Goal: Information Seeking & Learning: Check status

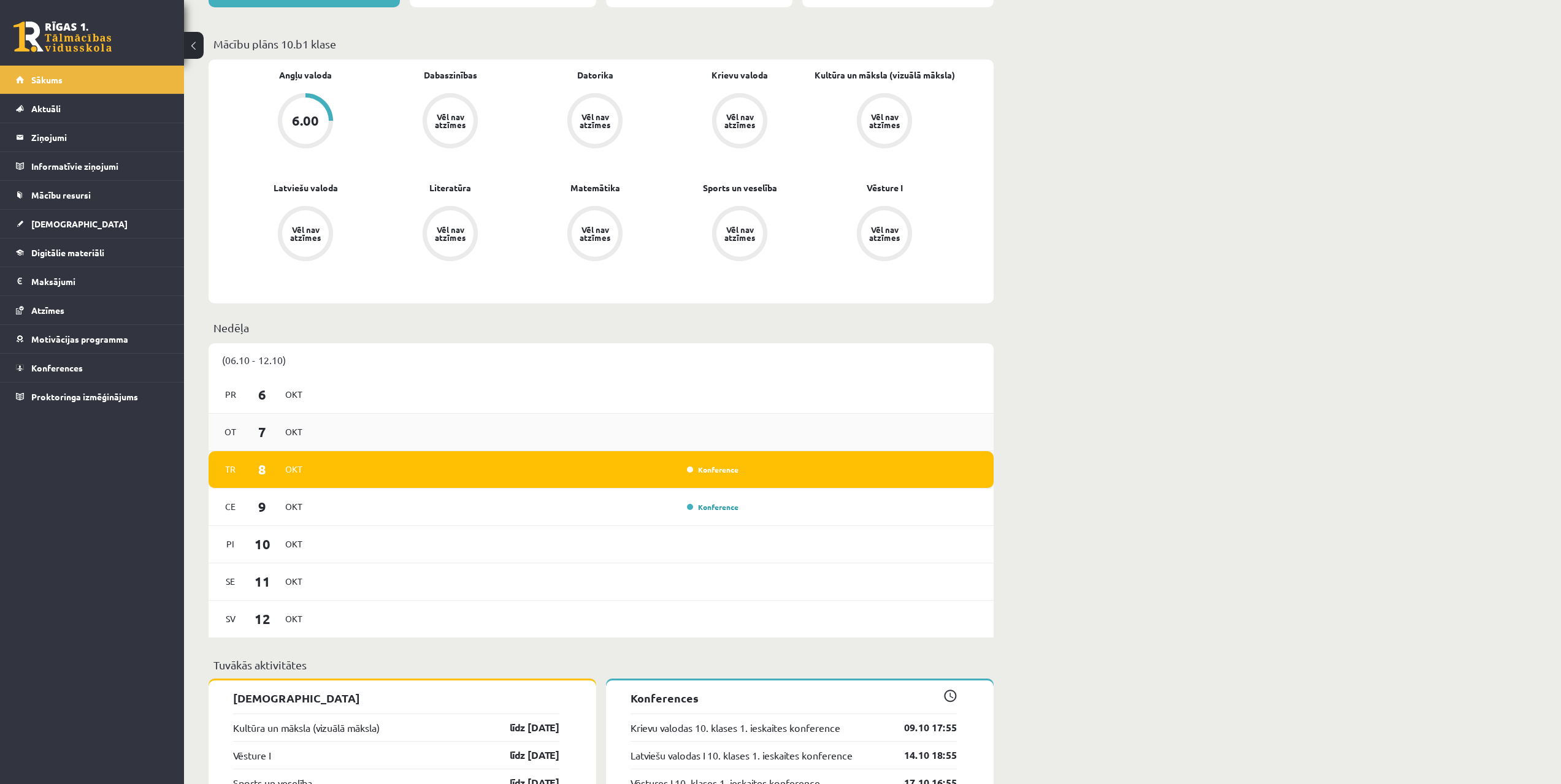
drag, startPoint x: 309, startPoint y: 321, endPoint x: 334, endPoint y: 407, distance: 89.6
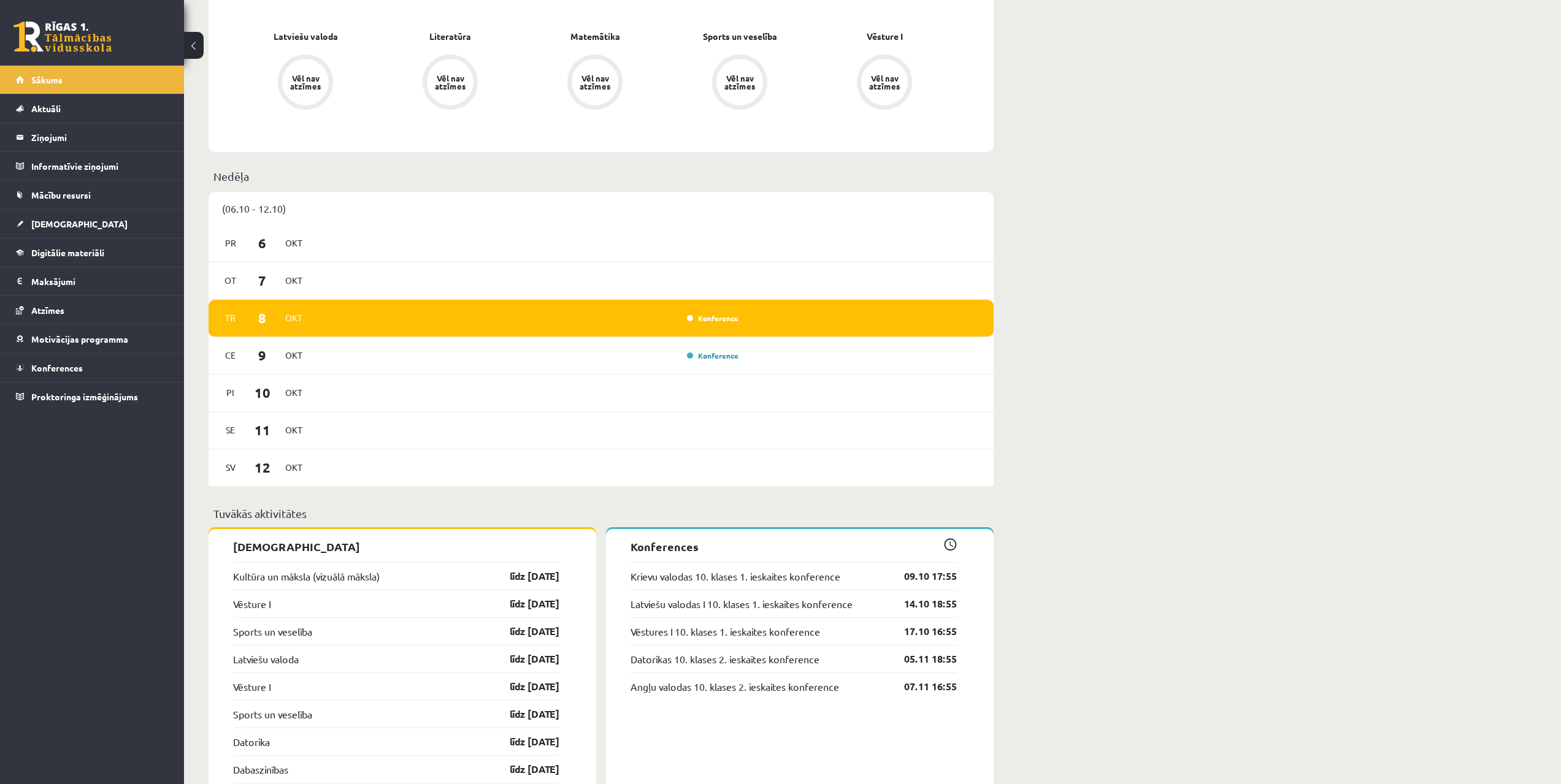
drag, startPoint x: 204, startPoint y: 366, endPoint x: 206, endPoint y: 391, distance: 25.1
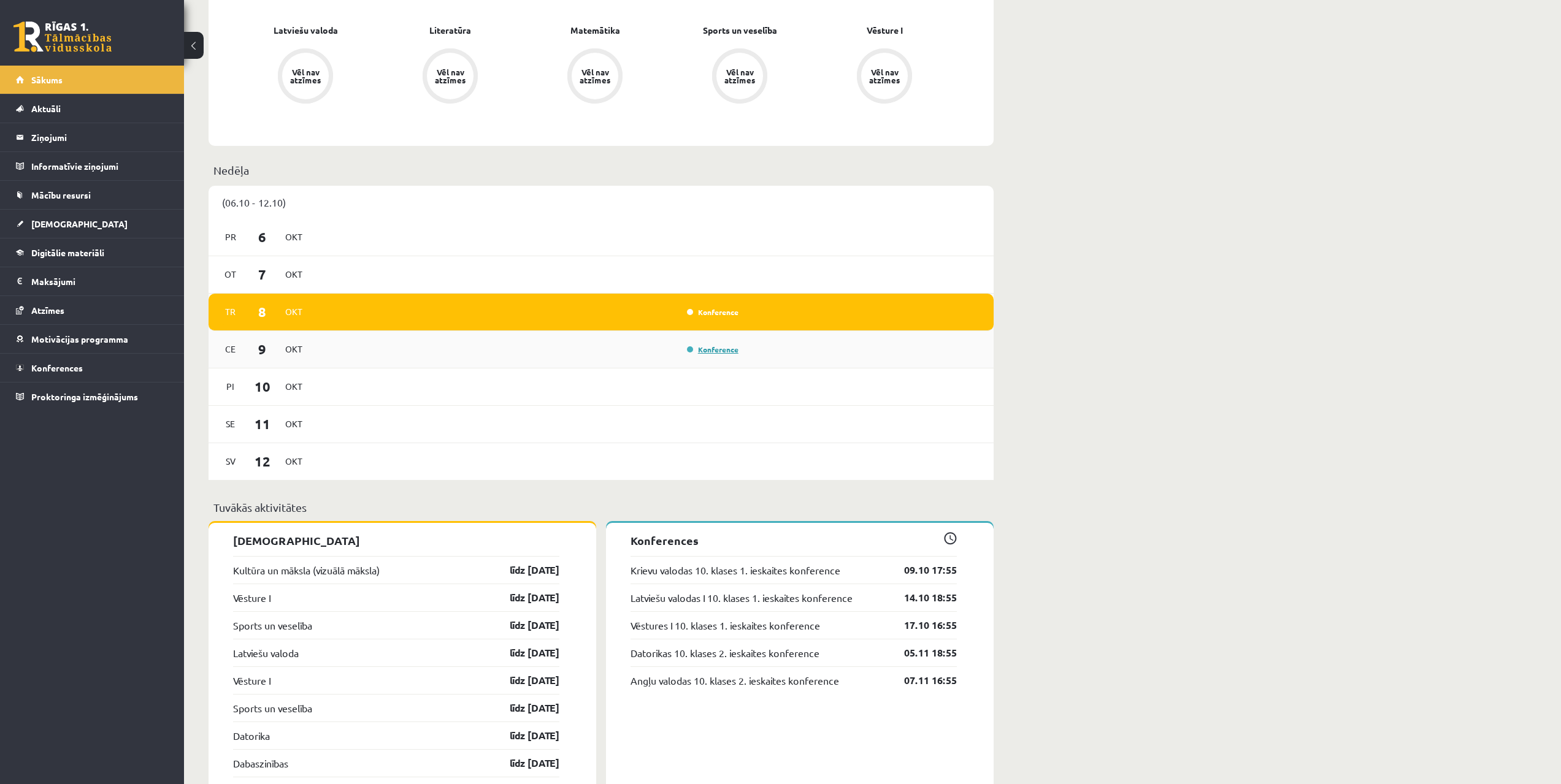
click at [718, 347] on link "Konference" at bounding box center [712, 349] width 51 height 10
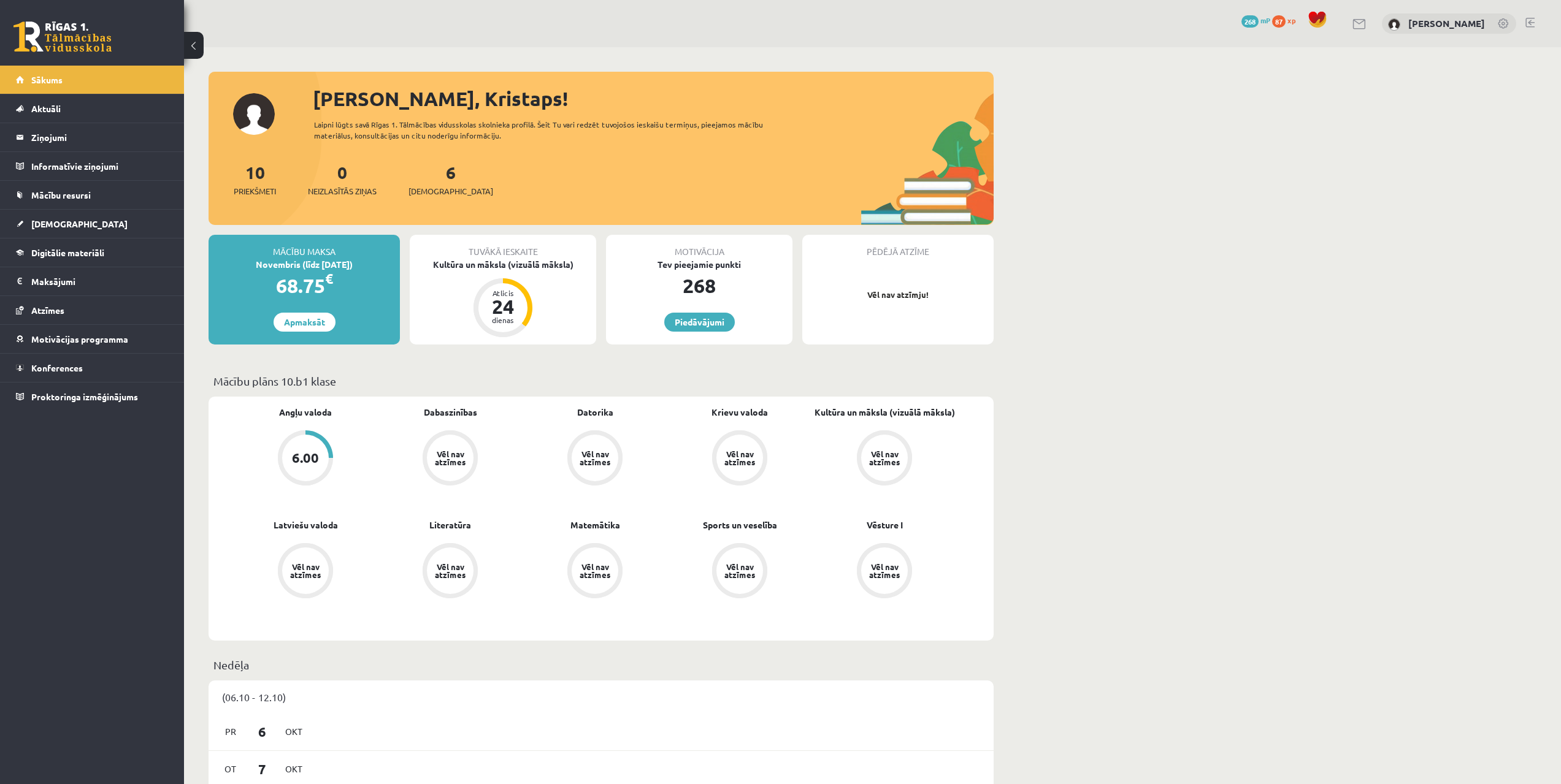
scroll to position [495, 0]
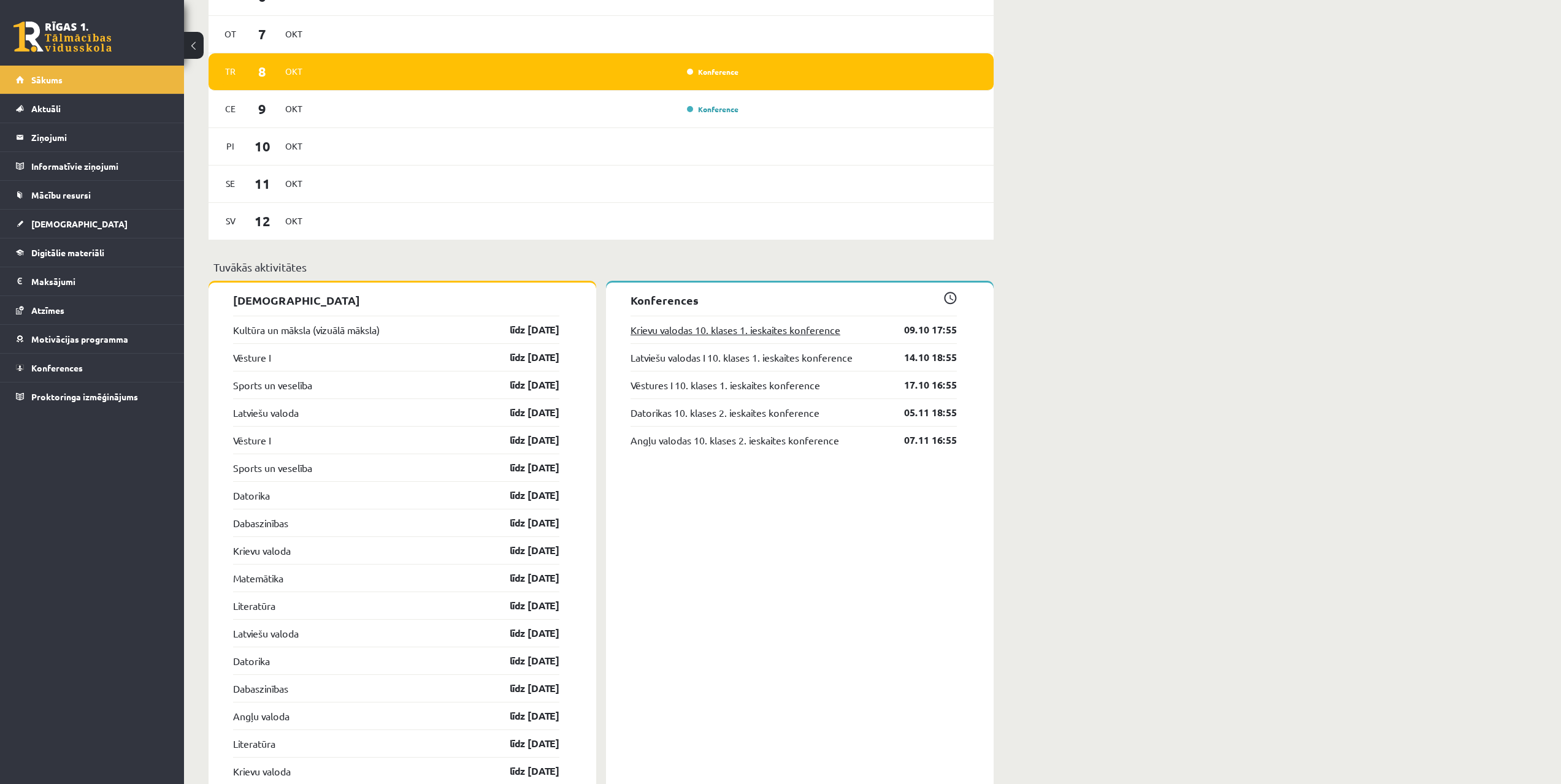
drag, startPoint x: 693, startPoint y: 525, endPoint x: 681, endPoint y: 559, distance: 36.1
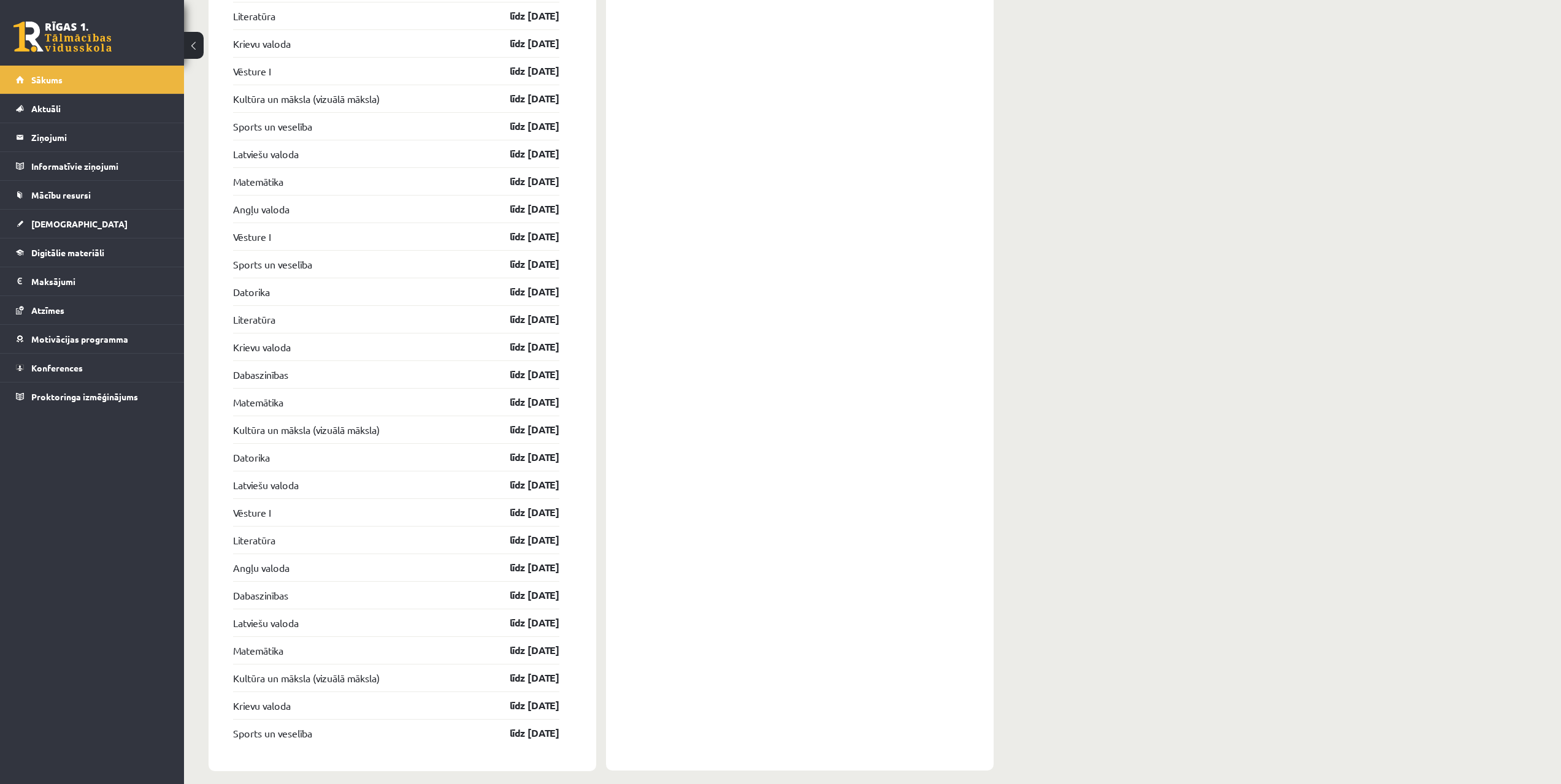
drag, startPoint x: 332, startPoint y: 409, endPoint x: 331, endPoint y: 526, distance: 117.0
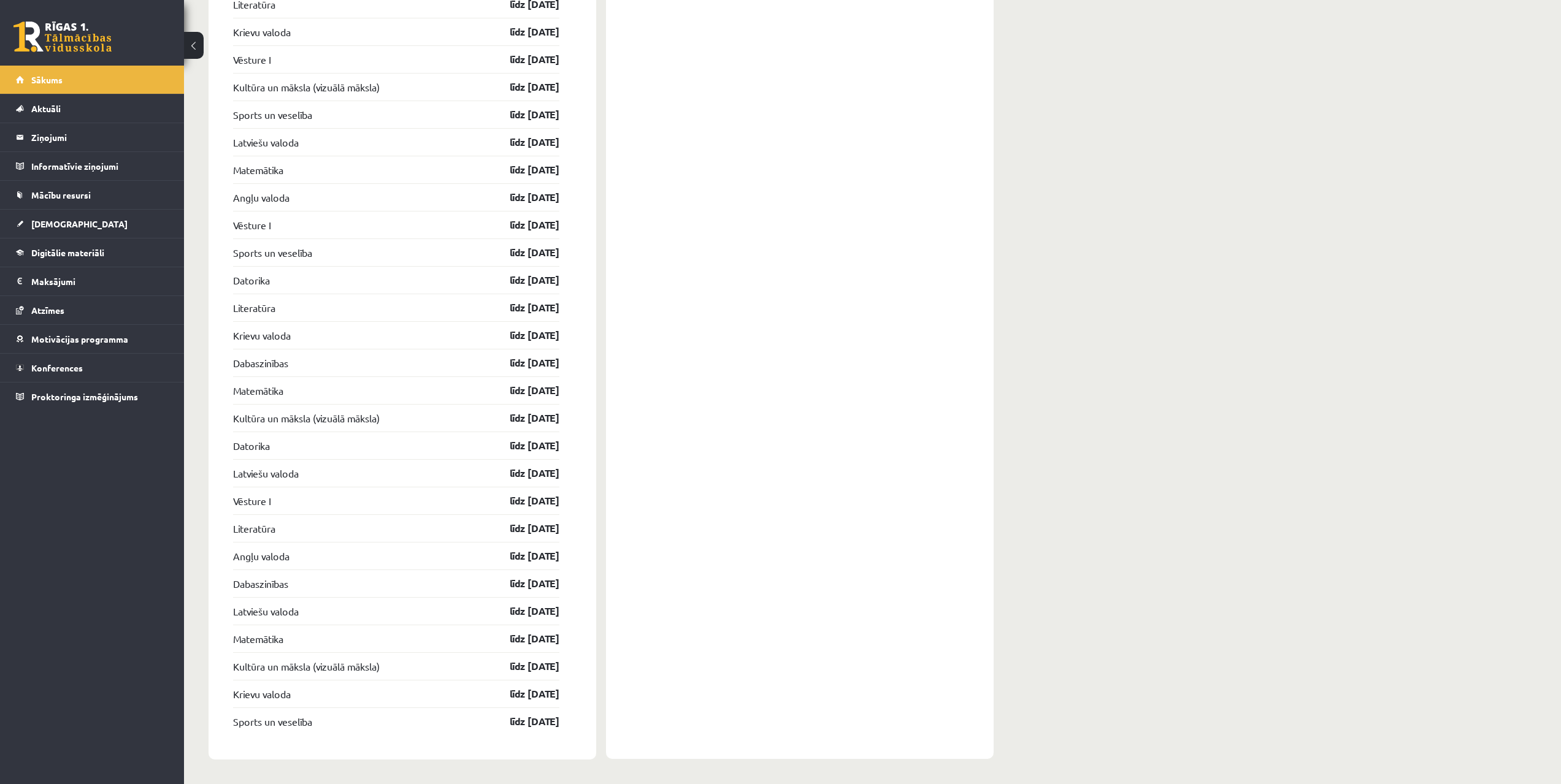
drag, startPoint x: 351, startPoint y: 624, endPoint x: 355, endPoint y: 637, distance: 13.6
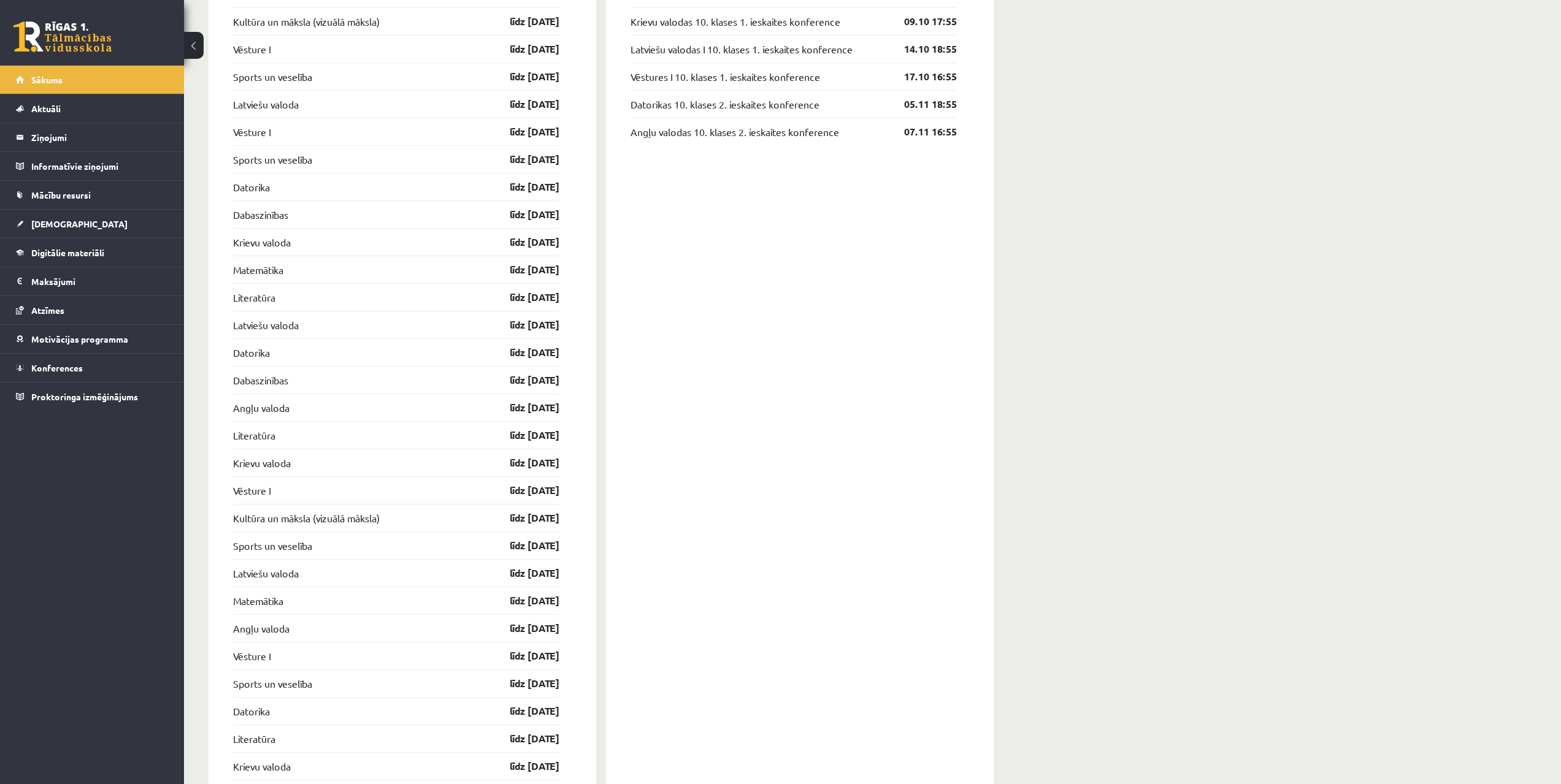
drag, startPoint x: 359, startPoint y: 511, endPoint x: 359, endPoint y: 479, distance: 32.0
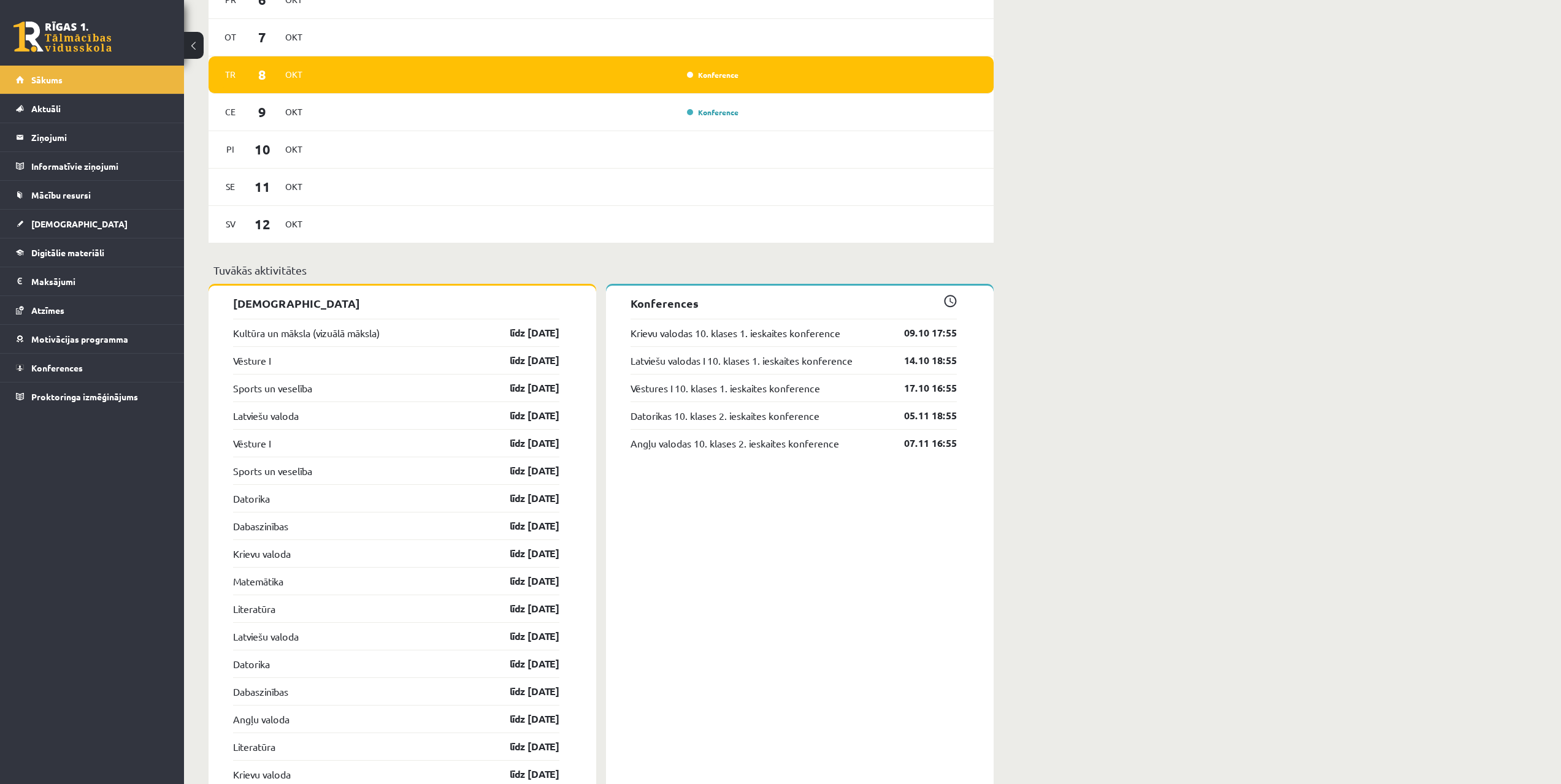
scroll to position [741, 0]
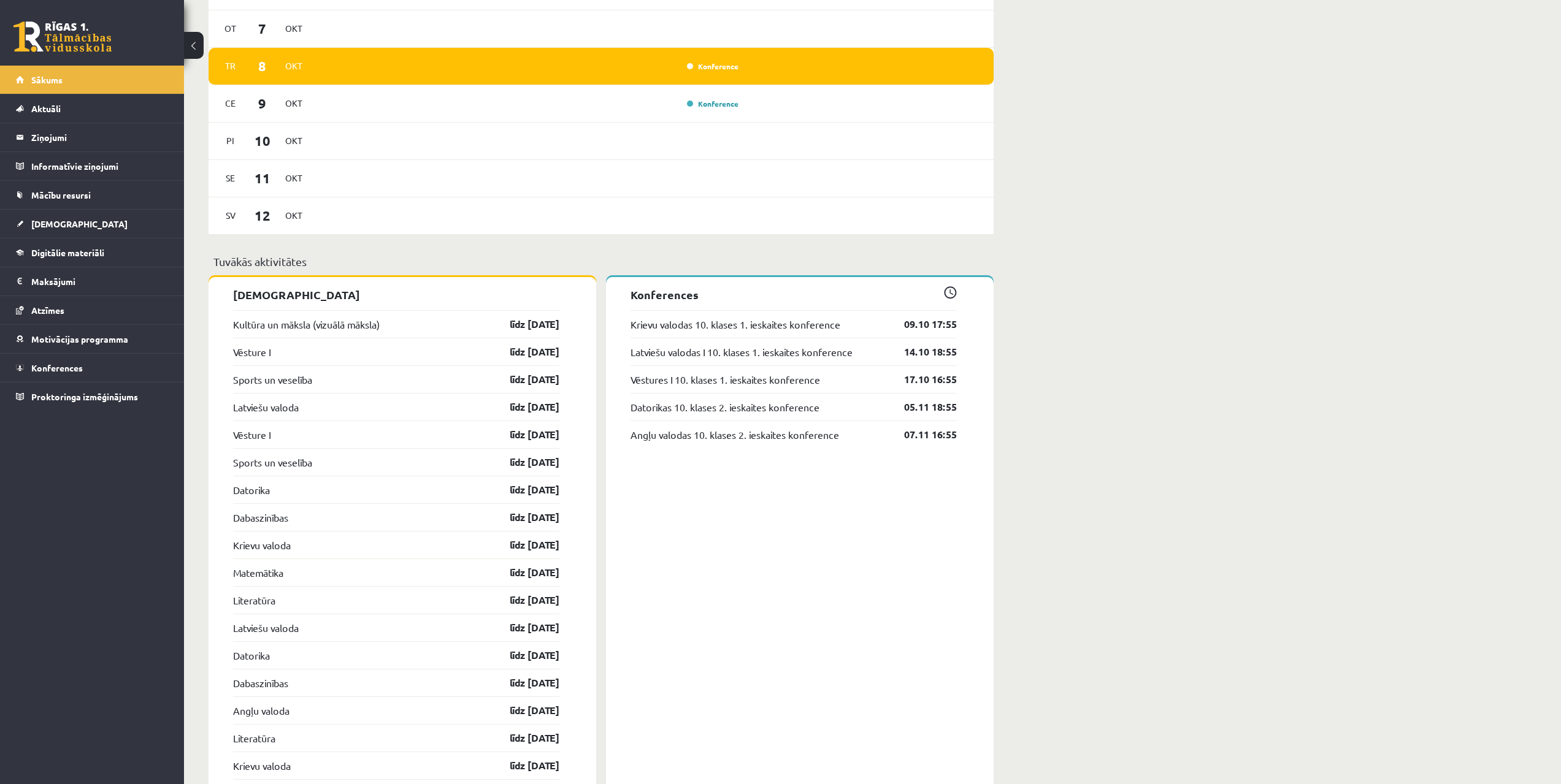
drag, startPoint x: 455, startPoint y: 498, endPoint x: 479, endPoint y: 528, distance: 38.4
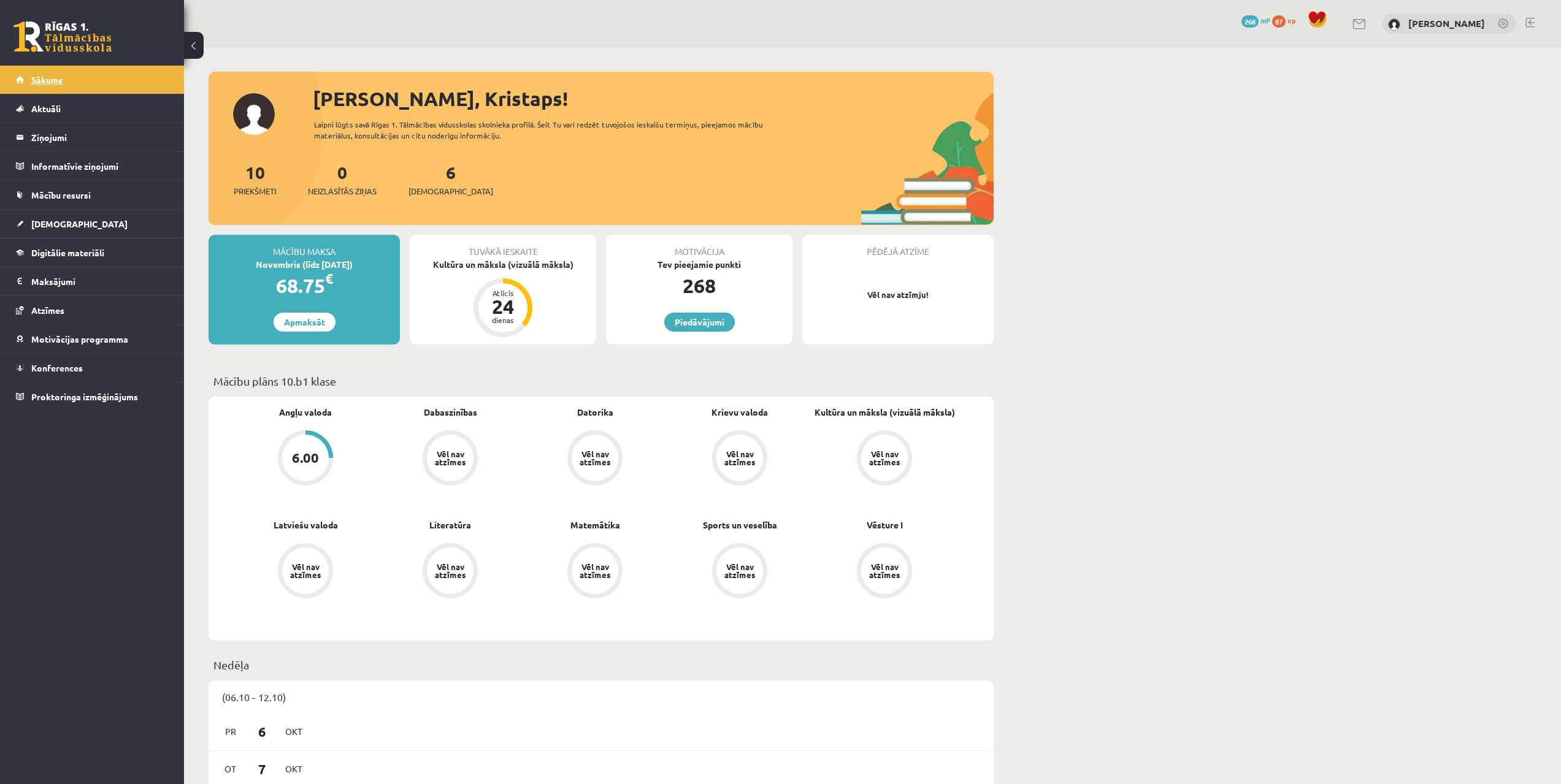
scroll to position [741, 0]
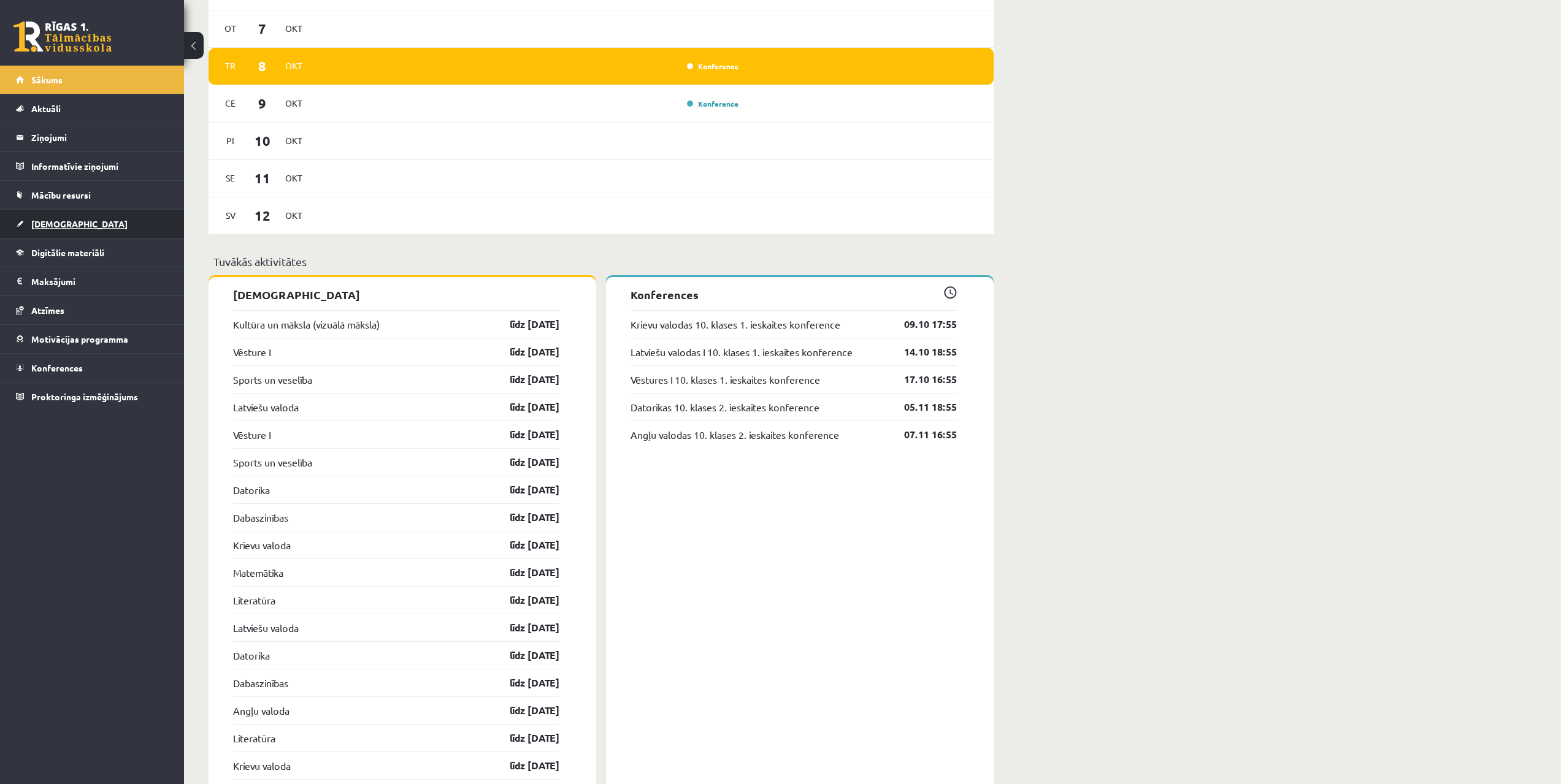
click at [63, 227] on span "[DEMOGRAPHIC_DATA]" at bounding box center [79, 223] width 96 height 11
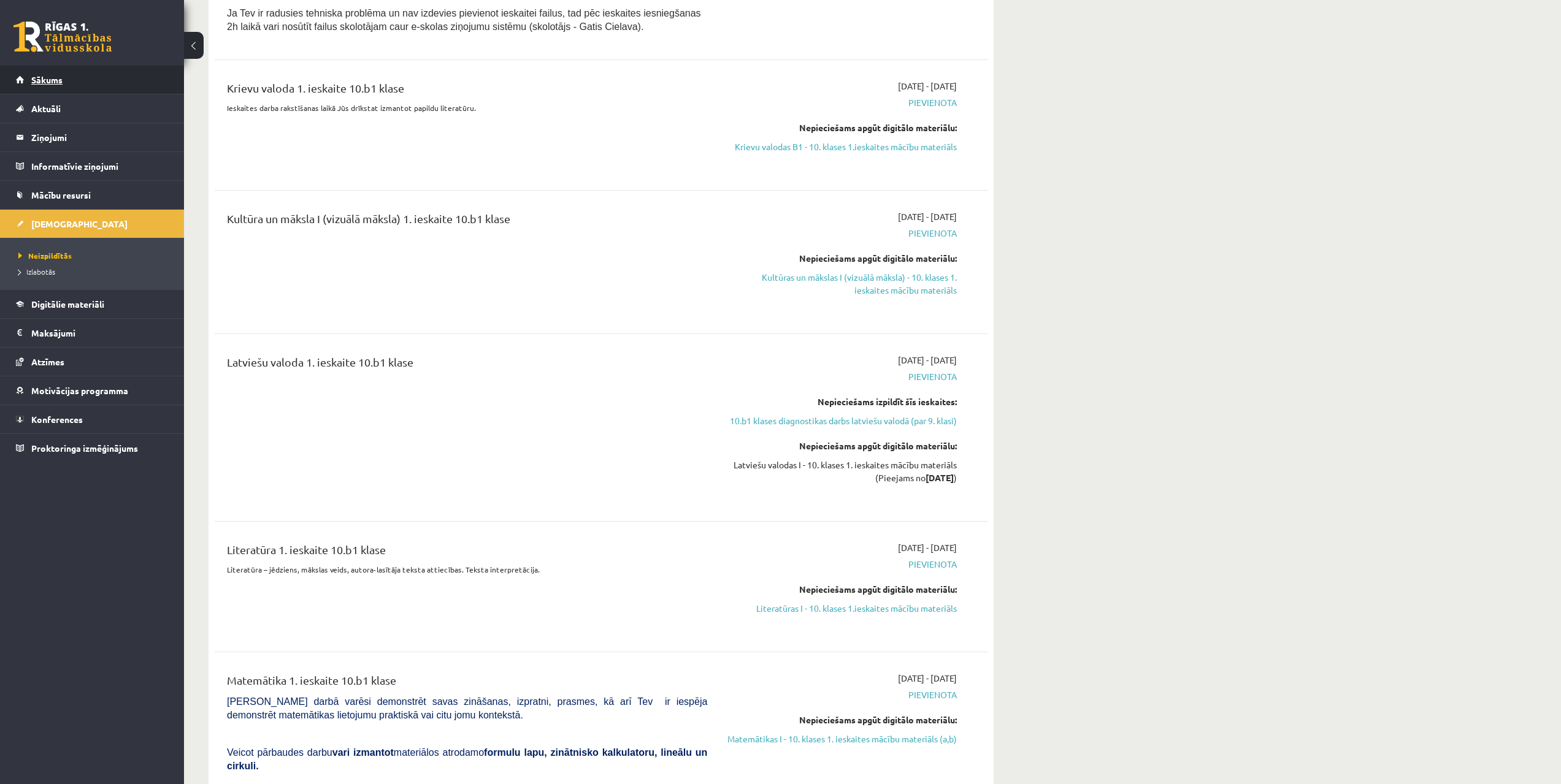
click at [51, 80] on span "Sākums" at bounding box center [47, 79] width 32 height 11
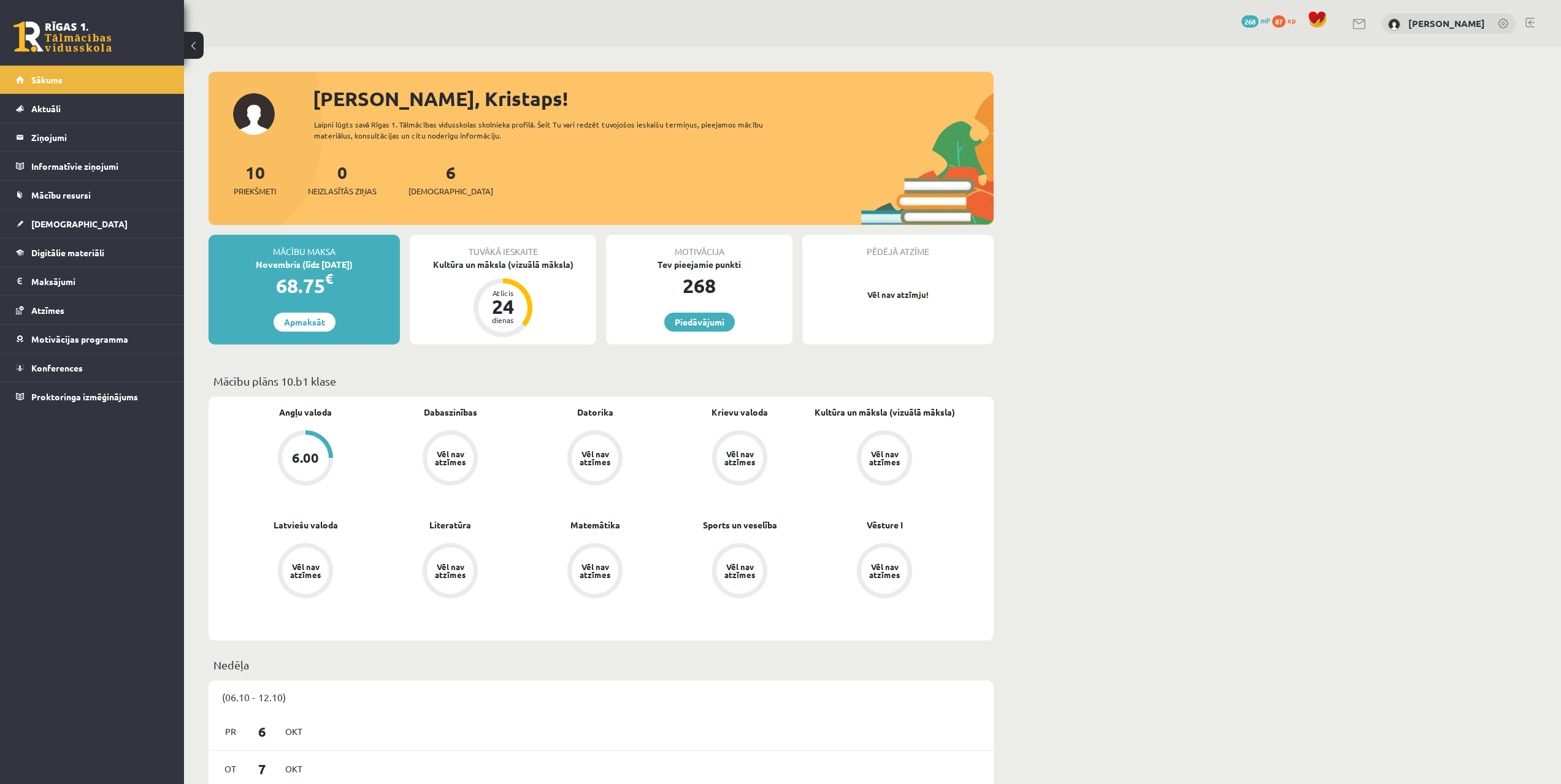
click at [311, 464] on div "6.00" at bounding box center [305, 458] width 27 height 13
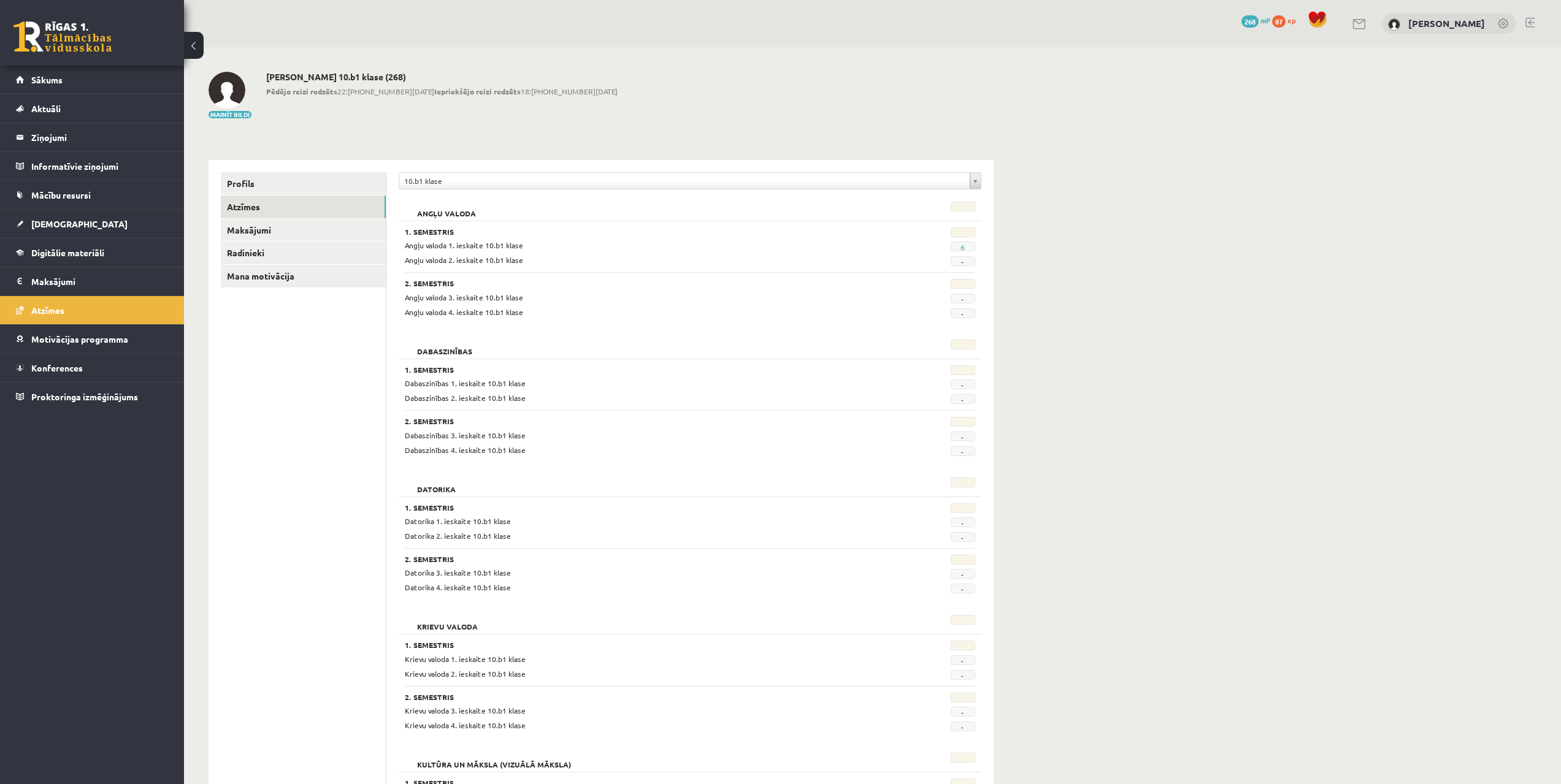
click at [40, 78] on span "Sākums" at bounding box center [47, 79] width 32 height 11
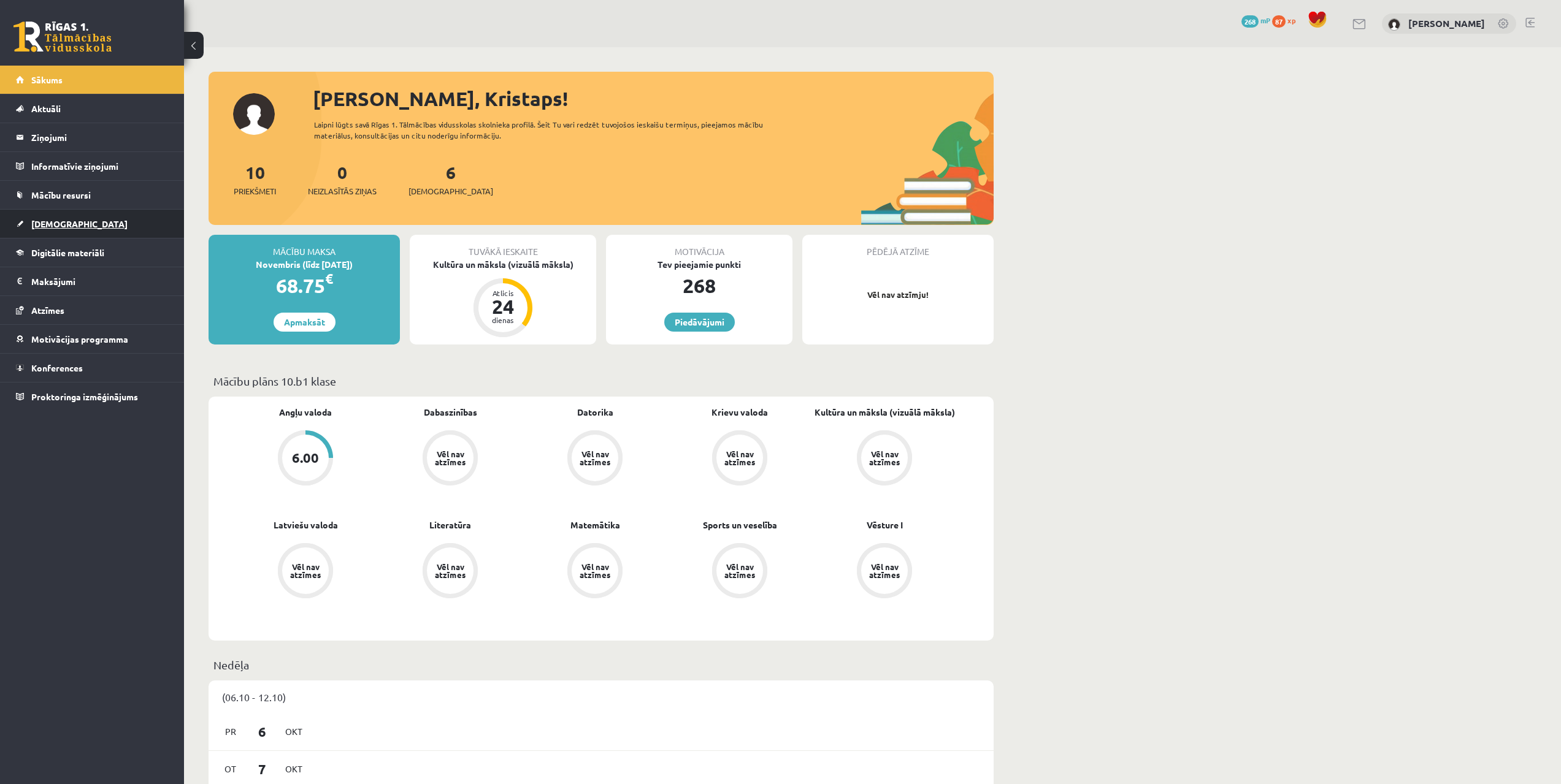
click at [47, 229] on link "[DEMOGRAPHIC_DATA]" at bounding box center [92, 223] width 152 height 28
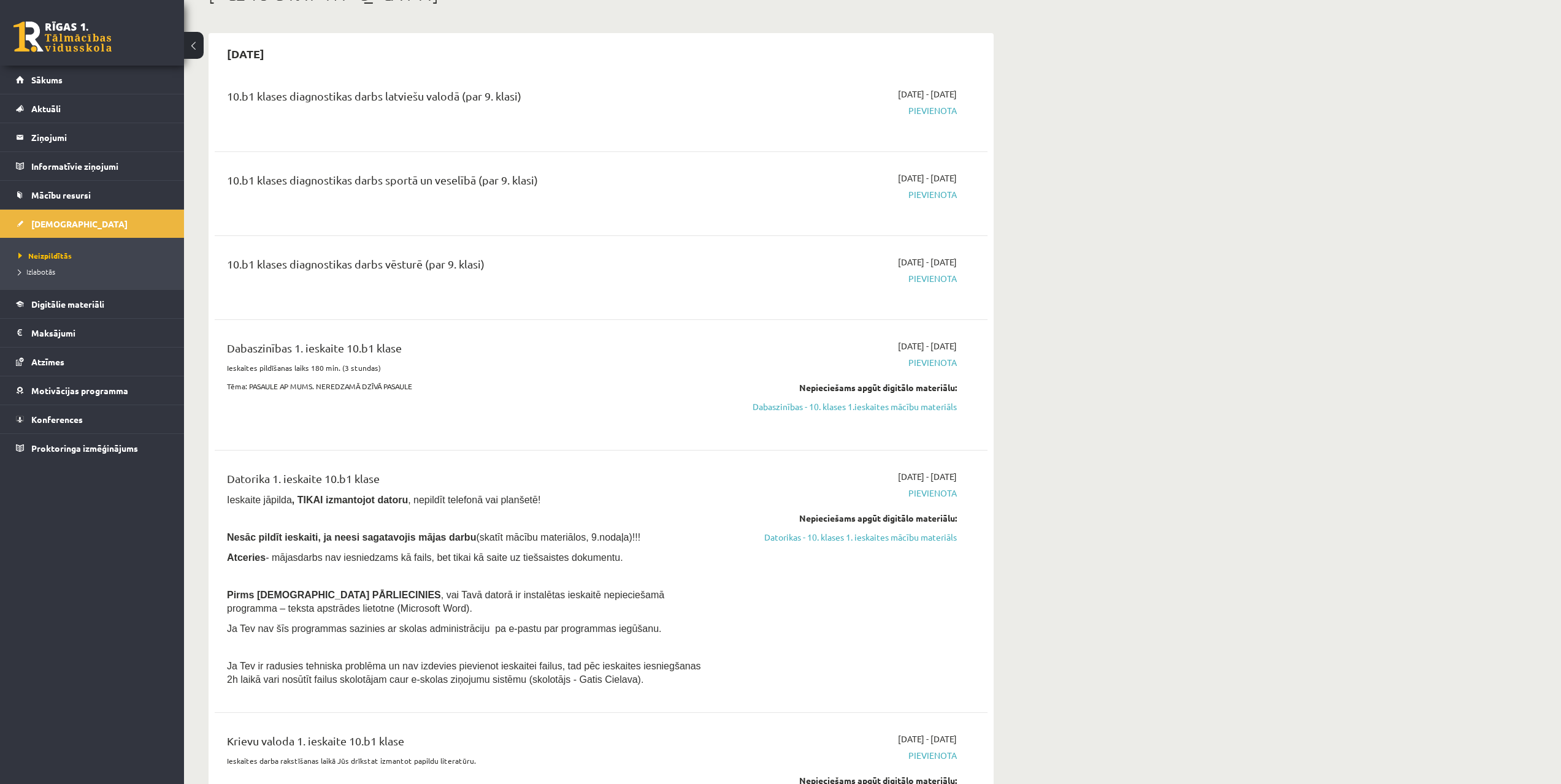
drag, startPoint x: 994, startPoint y: 344, endPoint x: 992, endPoint y: 380, distance: 36.1
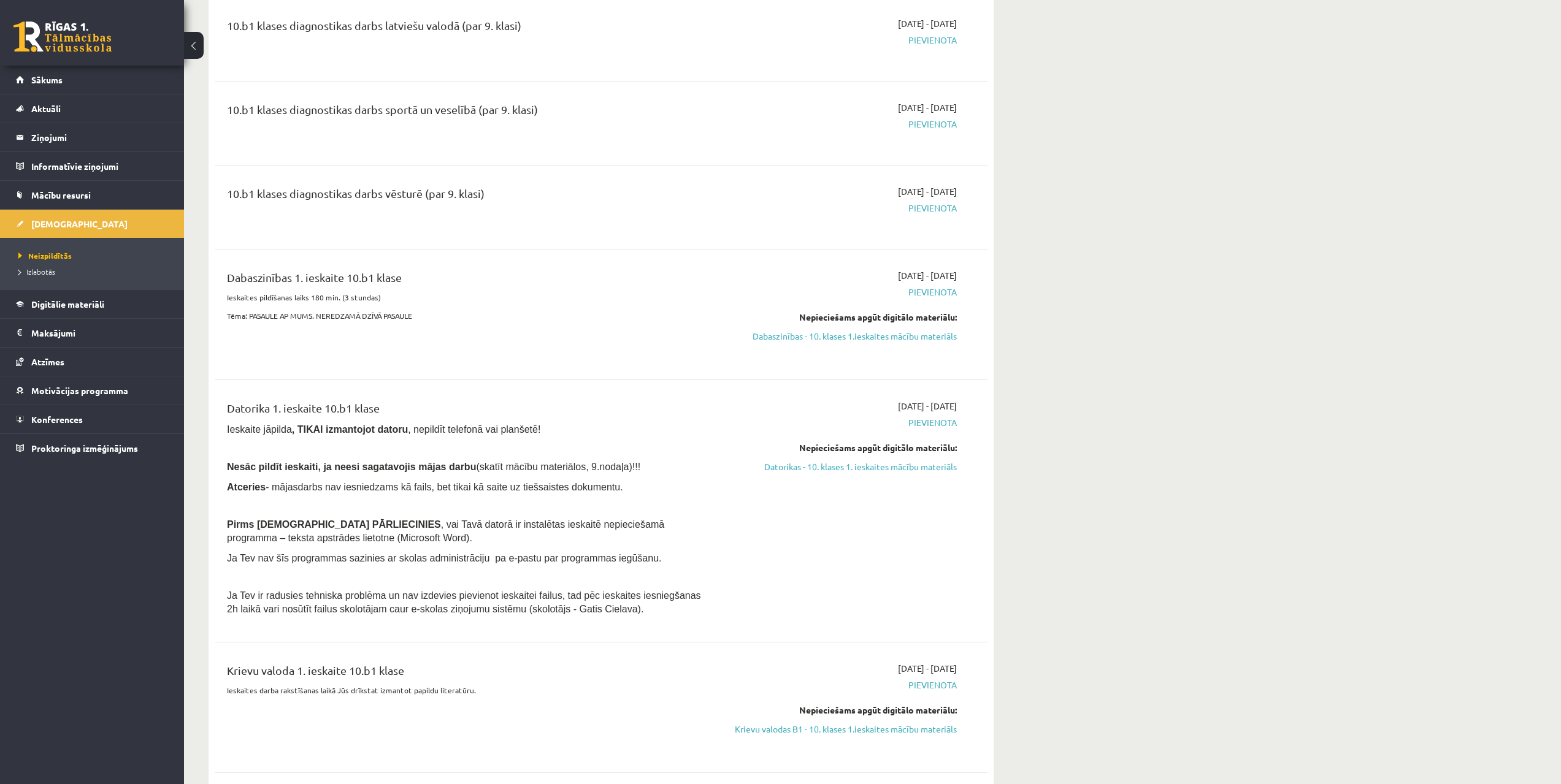
drag, startPoint x: 964, startPoint y: 355, endPoint x: 950, endPoint y: 365, distance: 17.2
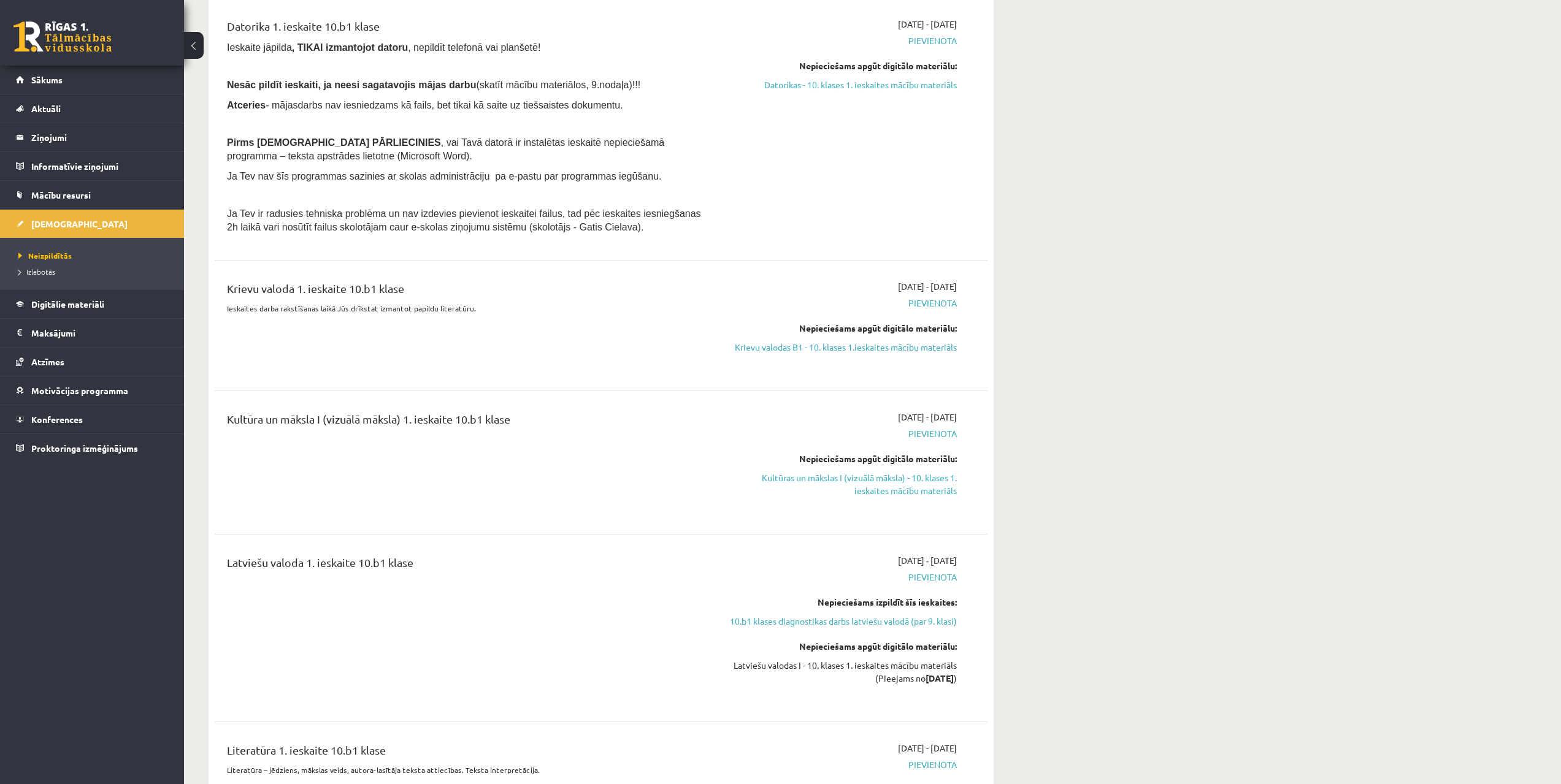
drag, startPoint x: 968, startPoint y: 291, endPoint x: 949, endPoint y: 310, distance: 26.9
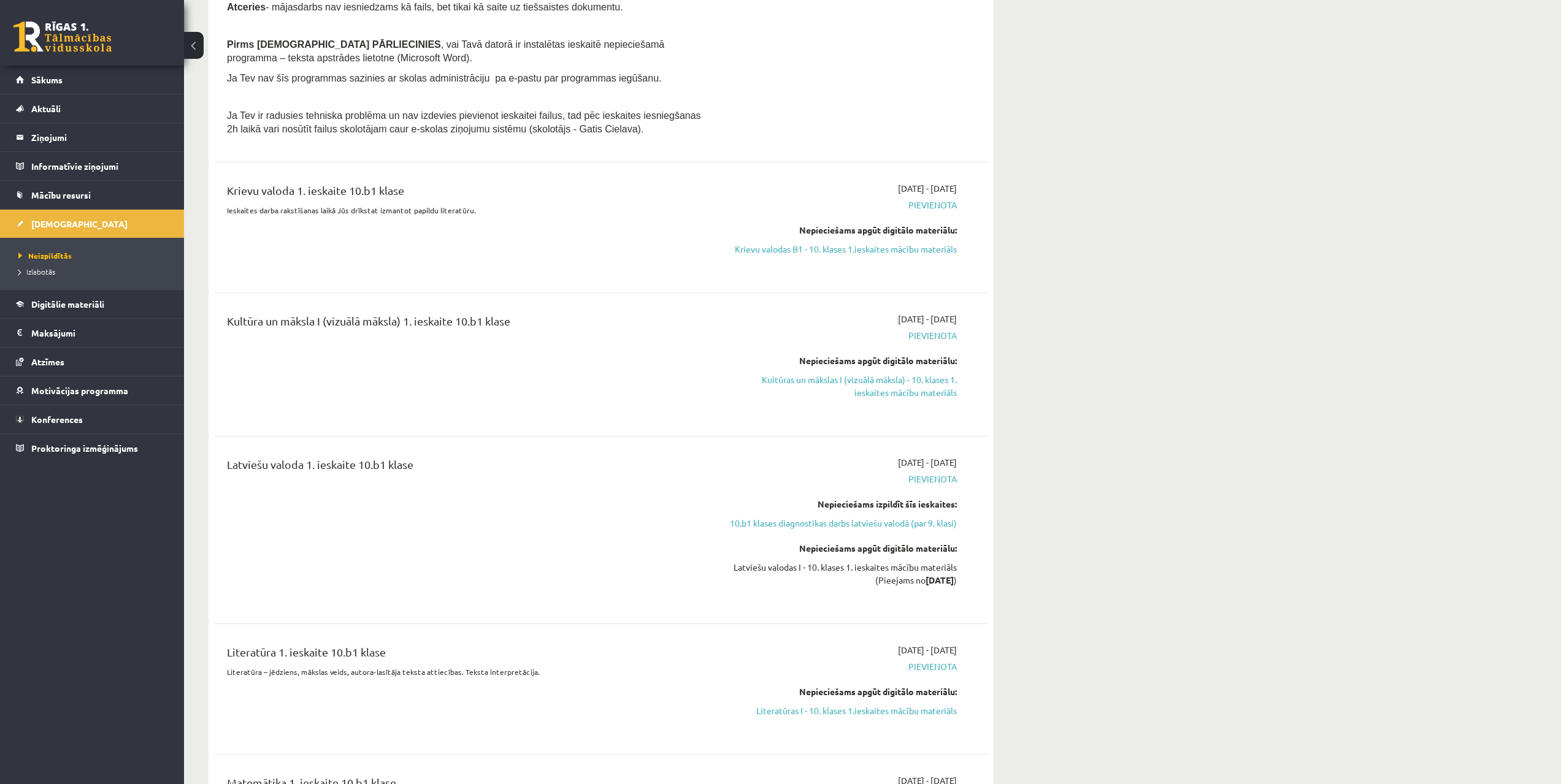
drag, startPoint x: 951, startPoint y: 317, endPoint x: 949, endPoint y: 363, distance: 46.0
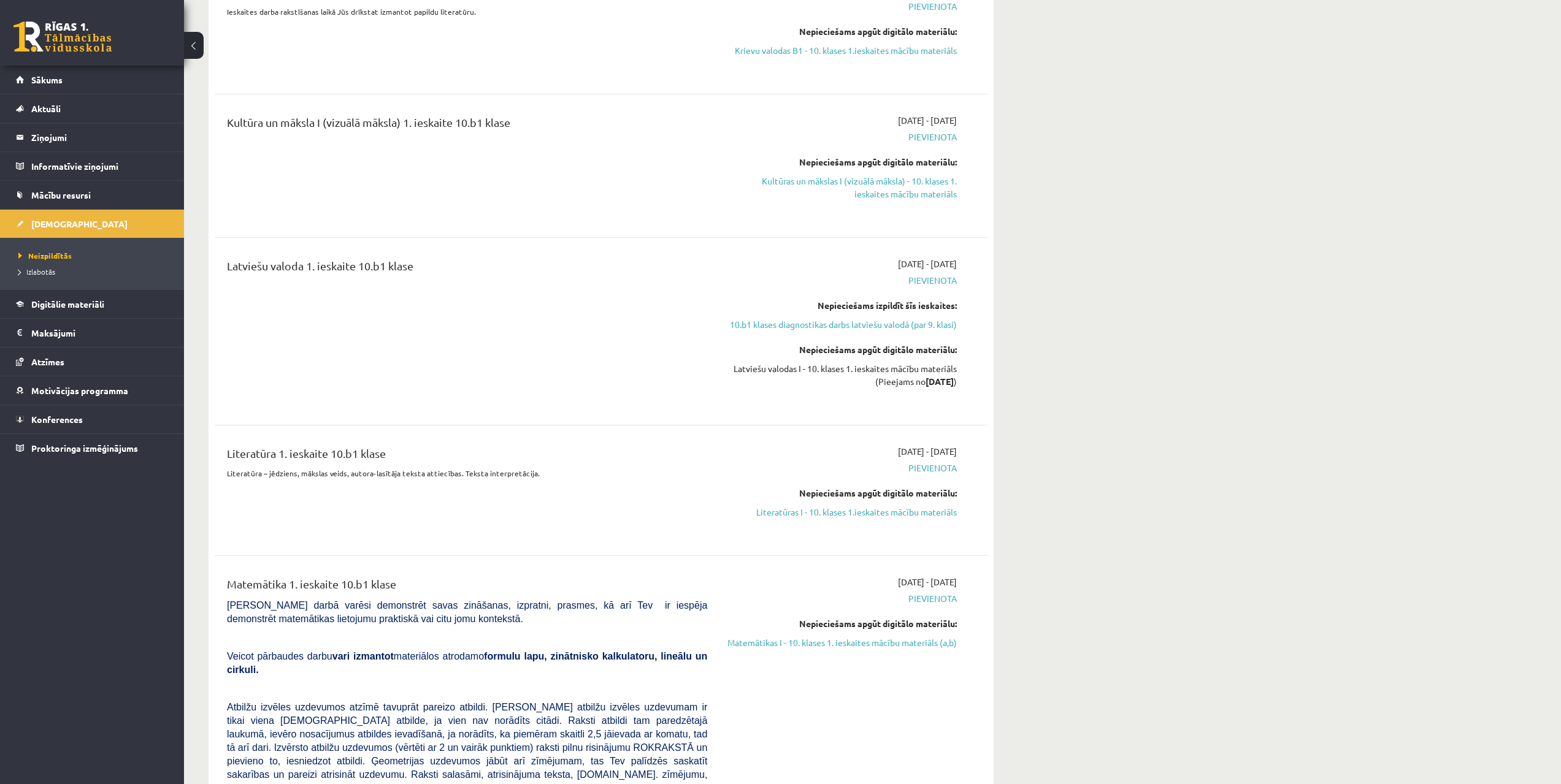
scroll to position [855, 0]
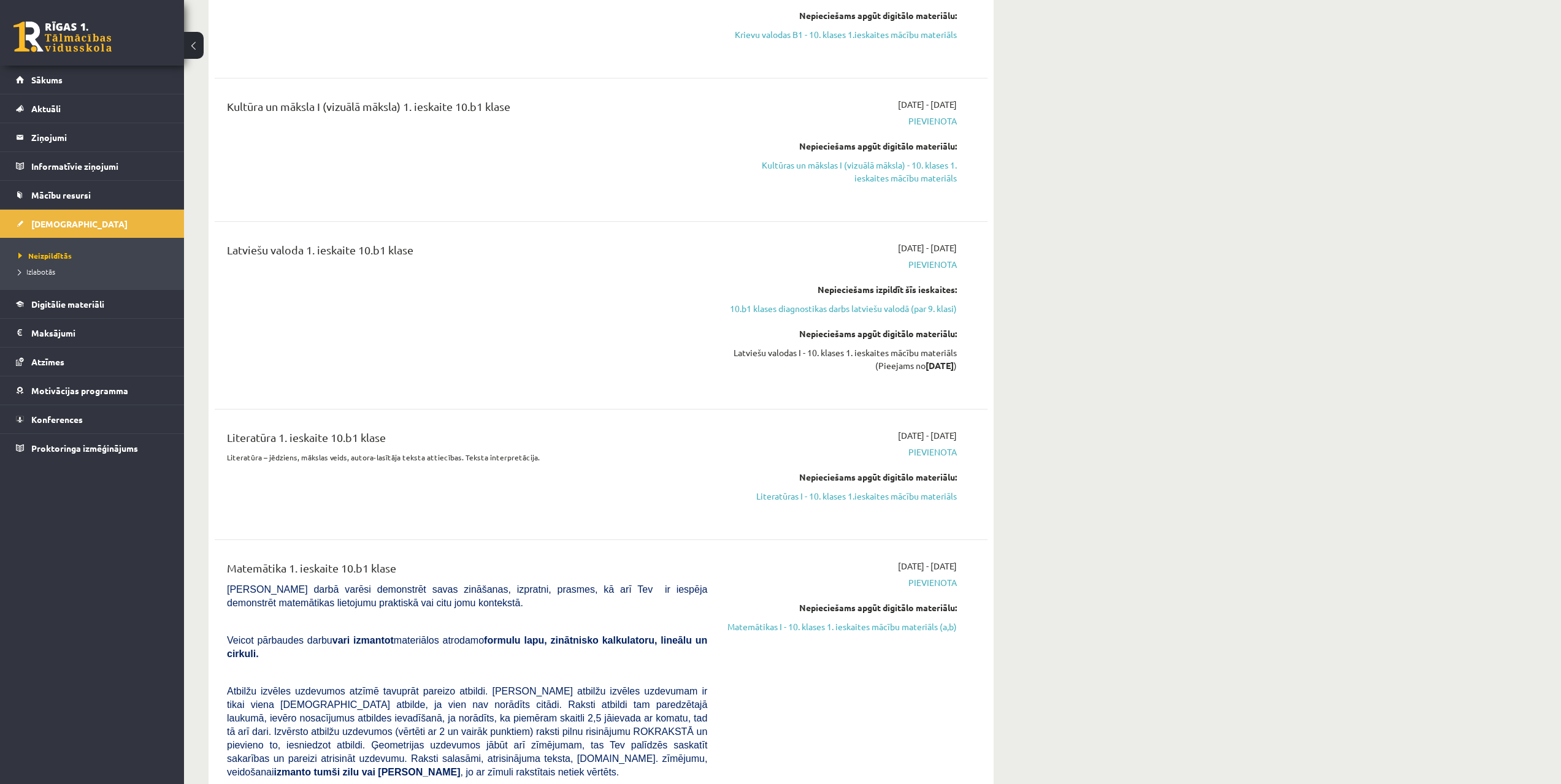
drag, startPoint x: 940, startPoint y: 502, endPoint x: 954, endPoint y: 541, distance: 41.4
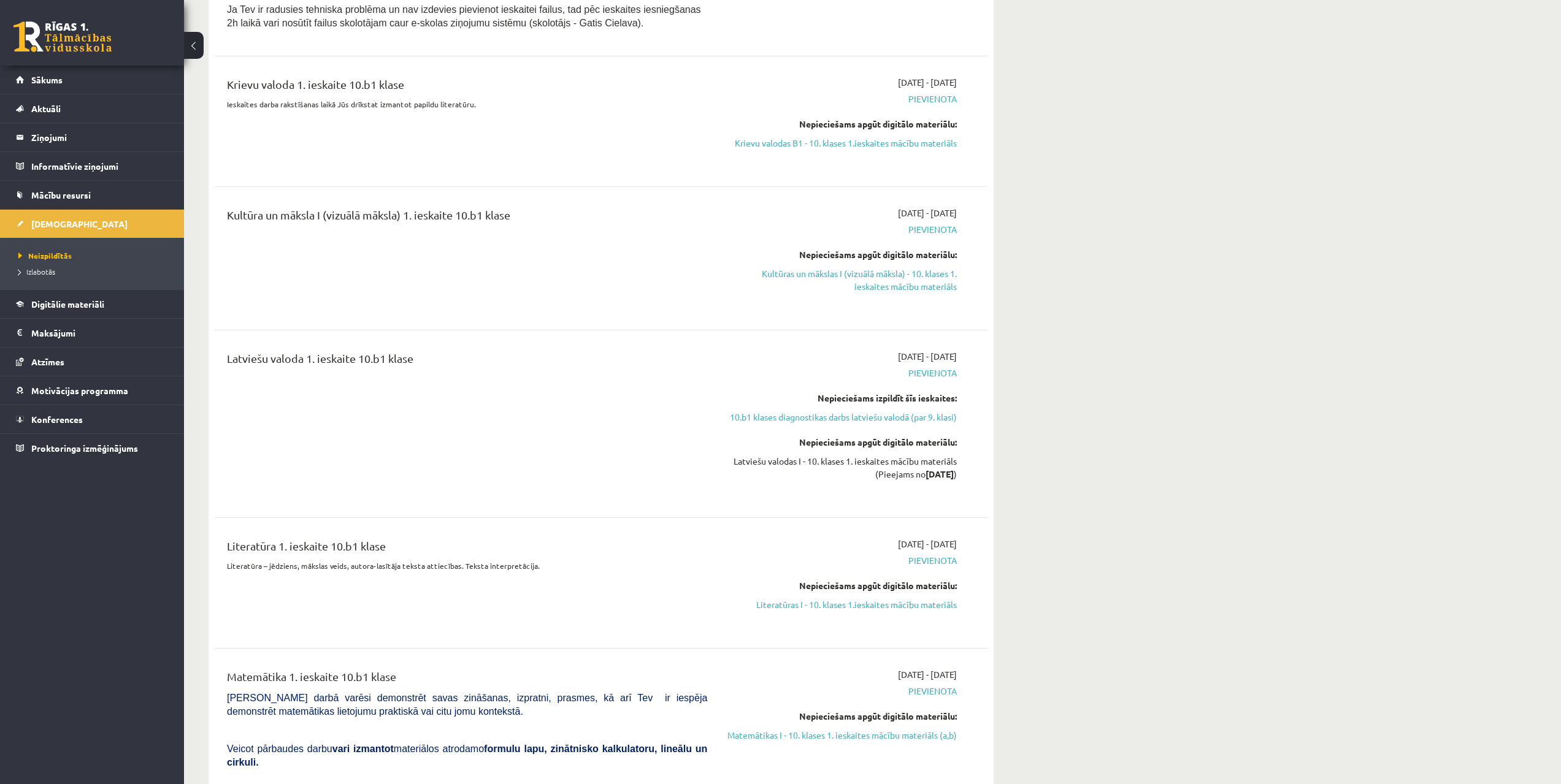
drag, startPoint x: 881, startPoint y: 567, endPoint x: 885, endPoint y: 548, distance: 19.4
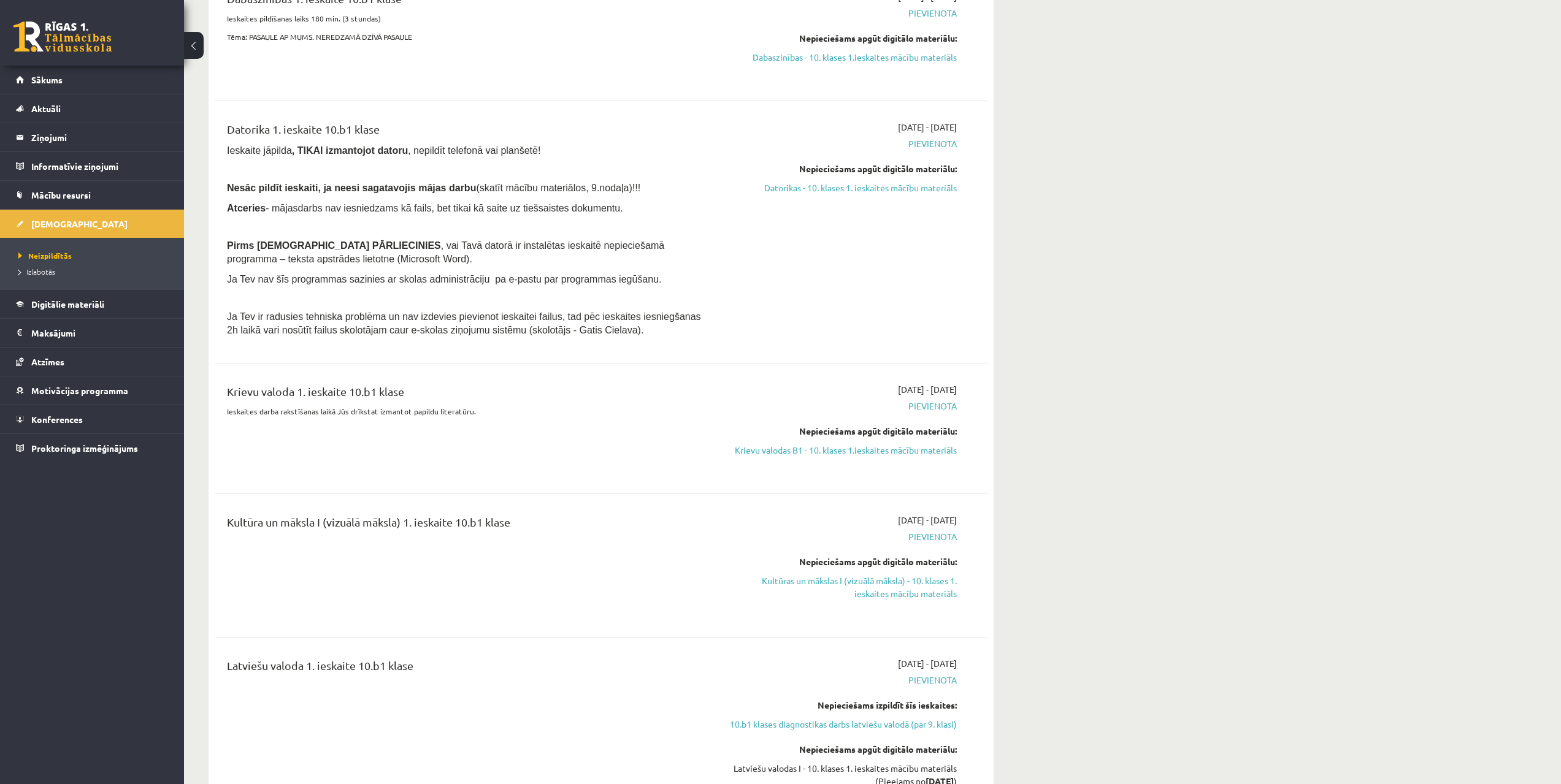
scroll to position [0, 0]
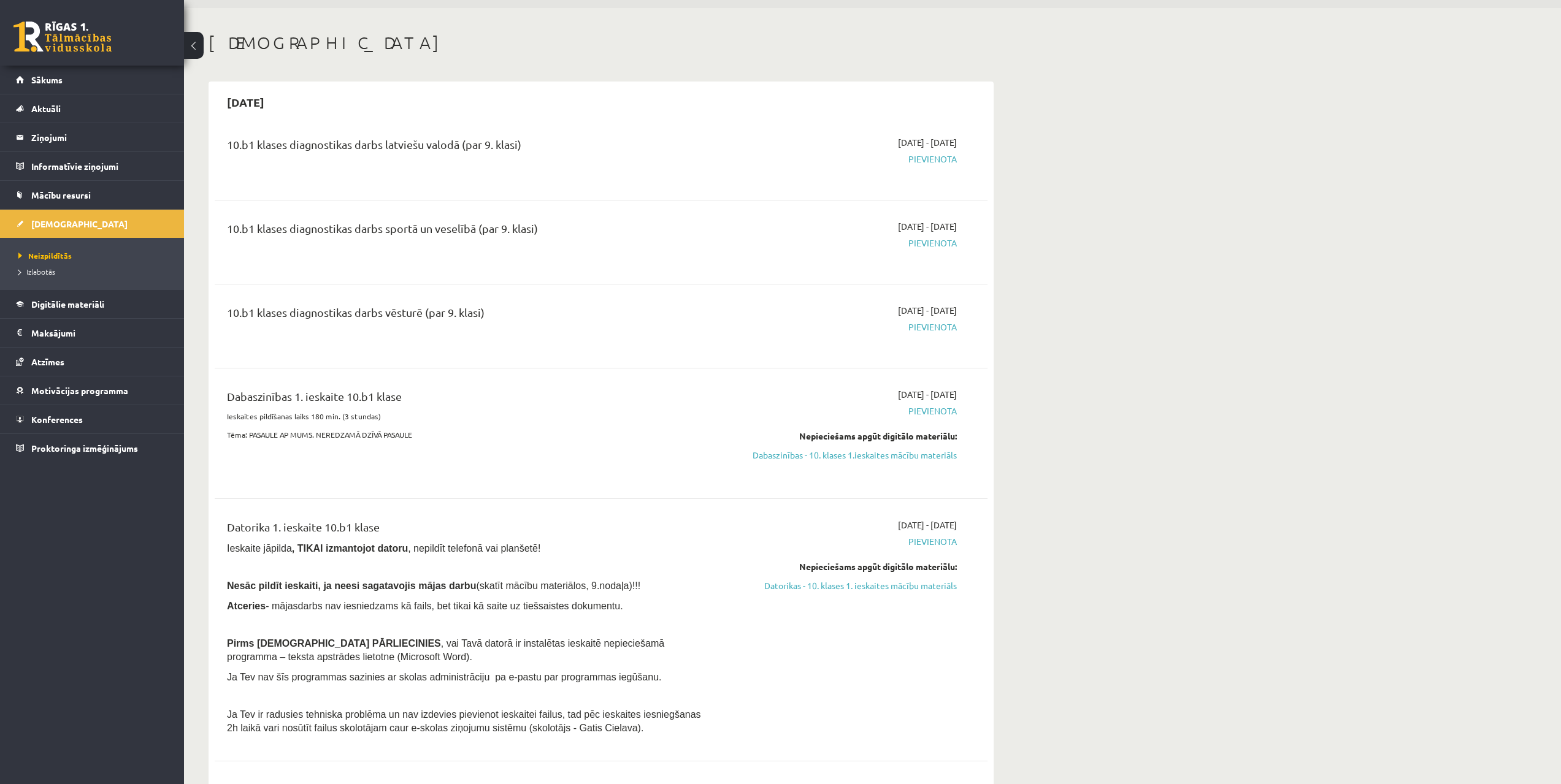
drag, startPoint x: 844, startPoint y: 674, endPoint x: 733, endPoint y: 216, distance: 471.3
